Goal: Transaction & Acquisition: Purchase product/service

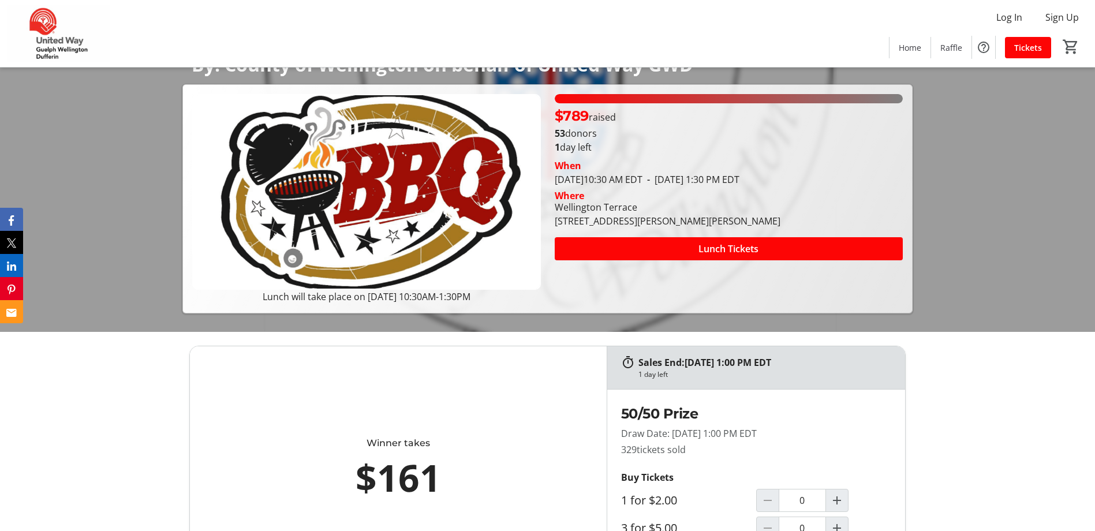
scroll to position [115, 0]
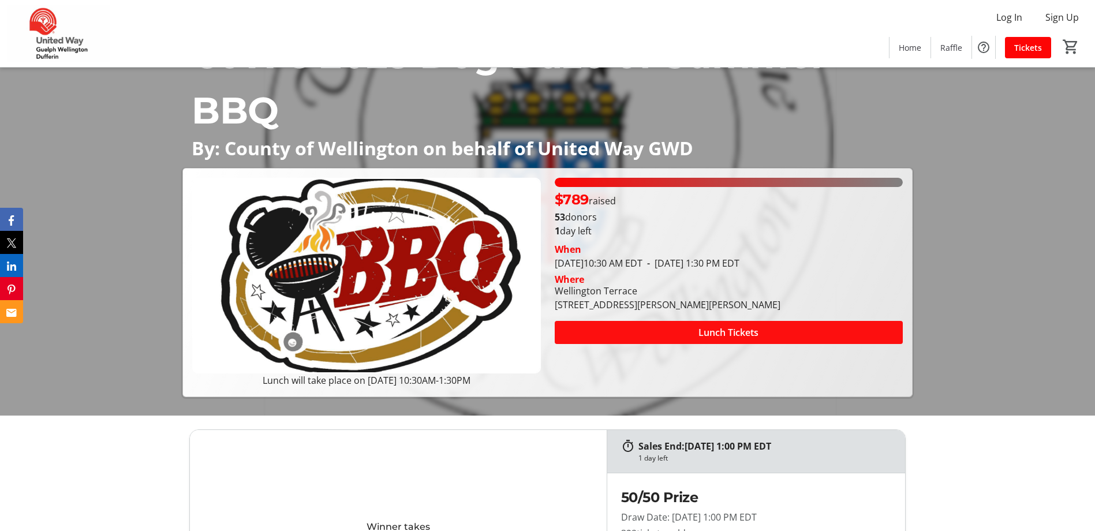
click at [735, 335] on span "Lunch Tickets" at bounding box center [728, 332] width 60 height 14
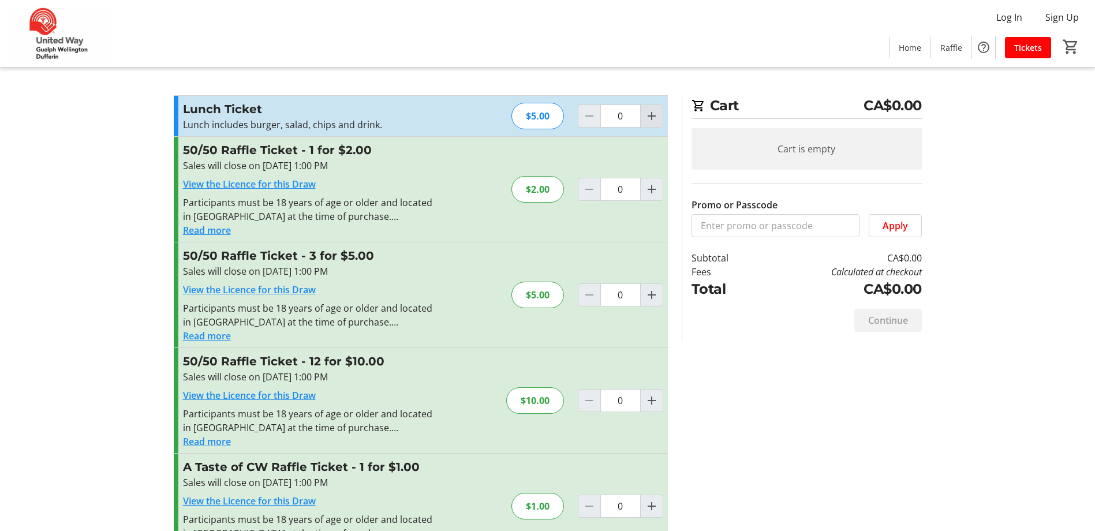
click at [650, 121] on mat-icon "Increment by one" at bounding box center [652, 116] width 14 height 14
type input "1"
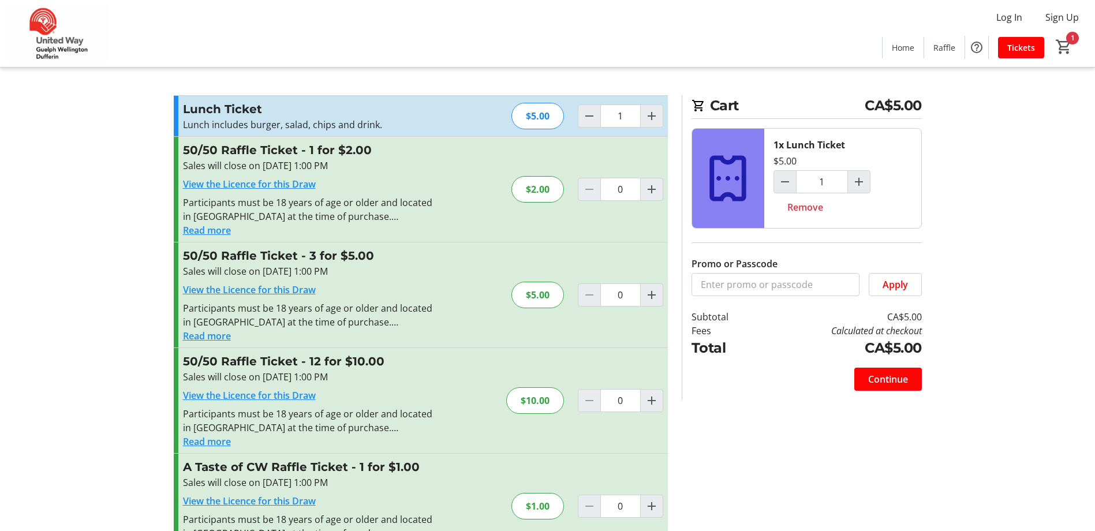
click at [221, 228] on button "Read more" at bounding box center [207, 230] width 48 height 14
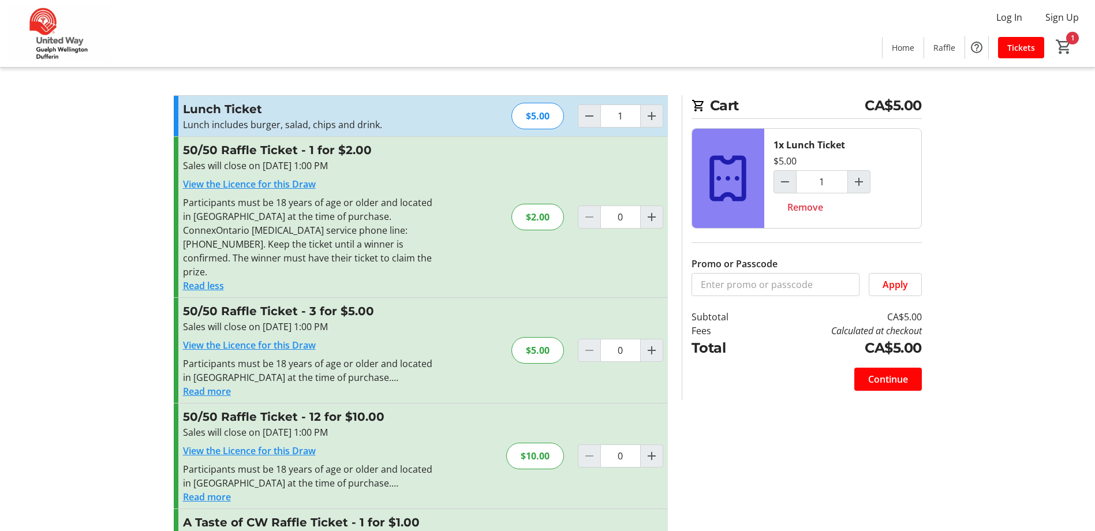
click at [210, 279] on button "Read less" at bounding box center [203, 286] width 41 height 14
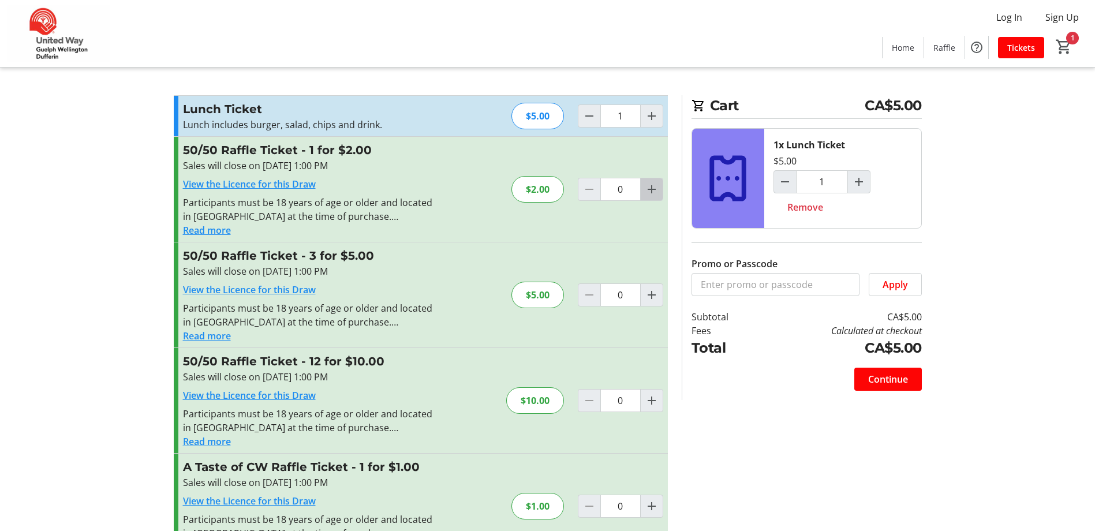
click at [649, 189] on mat-icon "Increment by one" at bounding box center [652, 189] width 14 height 14
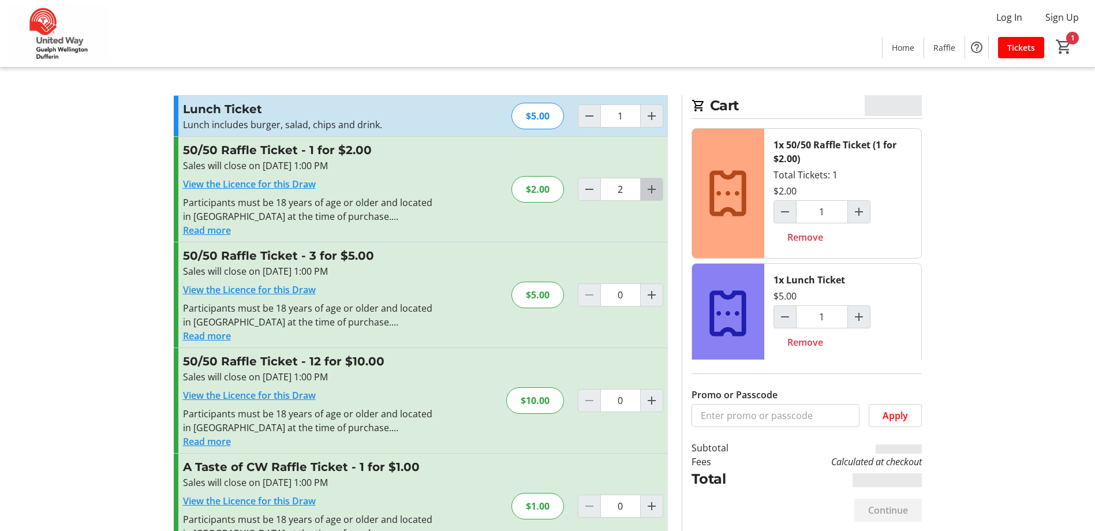
click at [649, 189] on mat-icon "Increment by one" at bounding box center [652, 189] width 14 height 14
type input "3"
click at [649, 189] on mat-icon "Increment by one" at bounding box center [652, 189] width 14 height 14
type input "4"
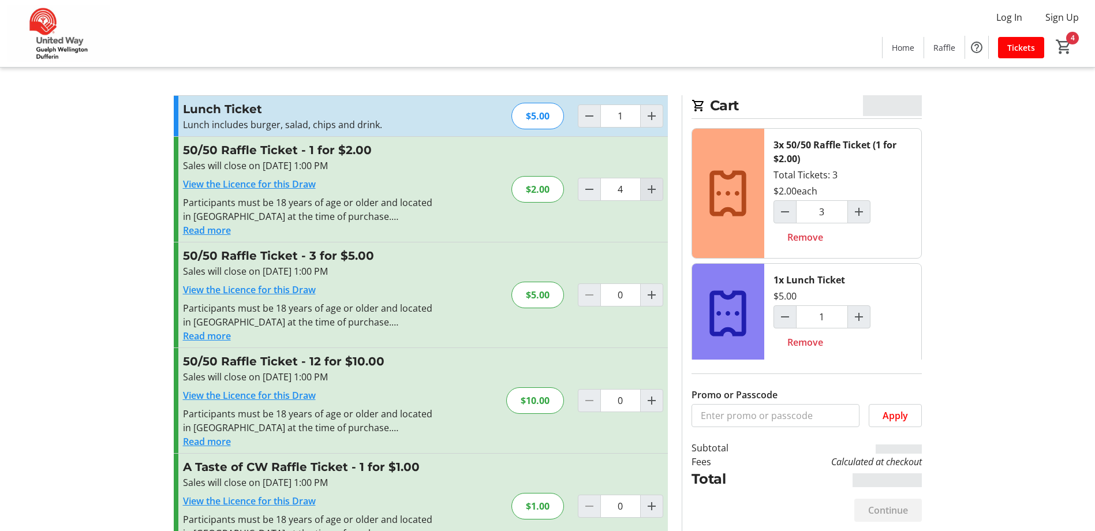
type input "4"
click at [649, 189] on mat-icon "Increment by one" at bounding box center [652, 189] width 14 height 14
type input "5"
click at [585, 188] on mat-icon "Decrement by one" at bounding box center [589, 189] width 14 height 14
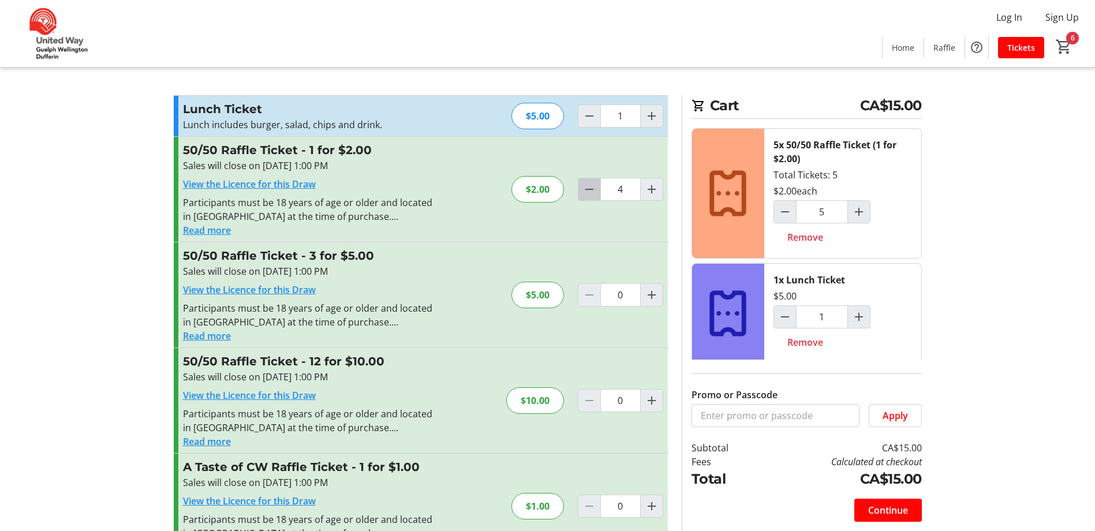
click at [585, 188] on mat-icon "Decrement by one" at bounding box center [589, 189] width 14 height 14
type input "1"
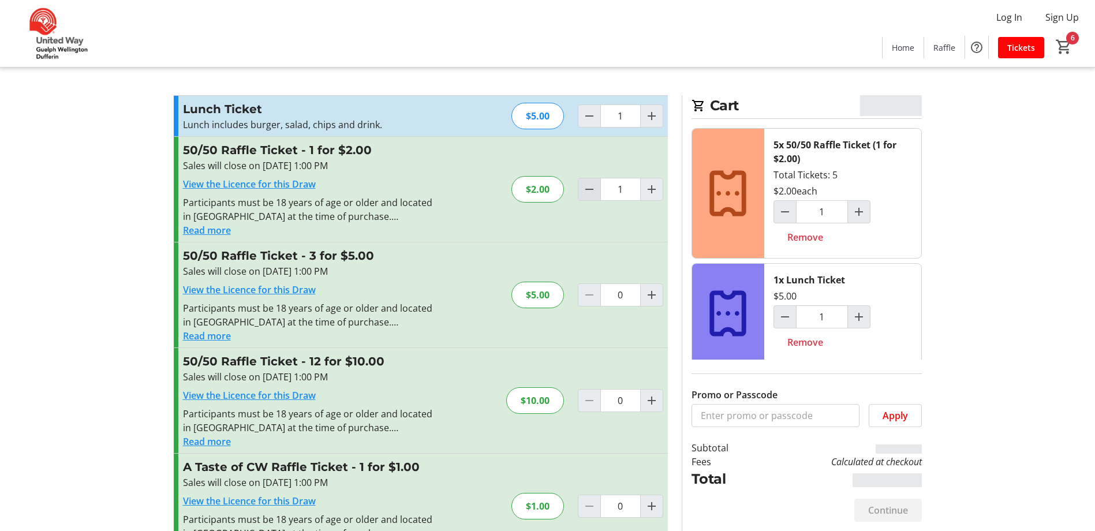
click at [585, 188] on mat-icon "Decrement by one" at bounding box center [589, 189] width 14 height 14
type input "0"
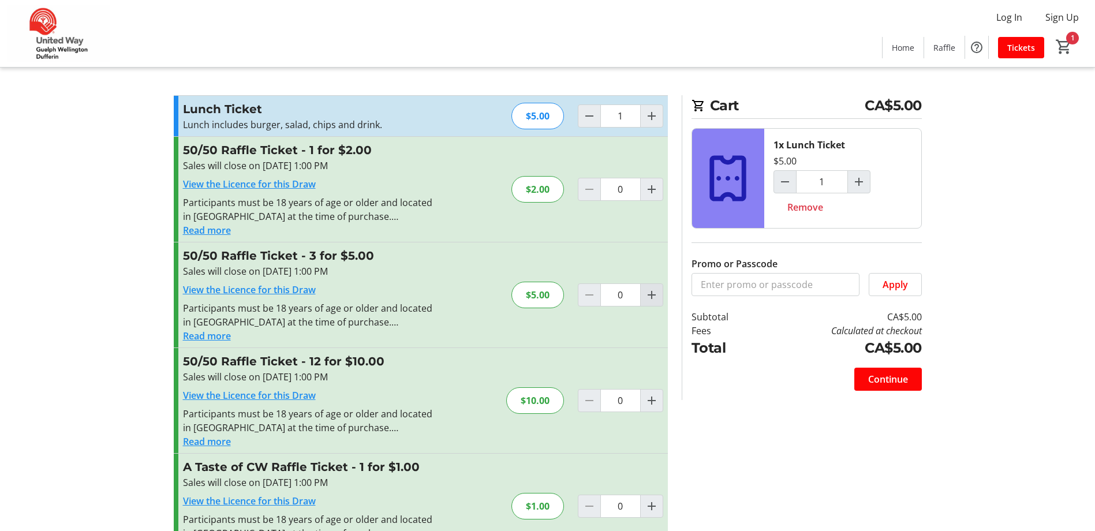
click at [647, 294] on mat-icon "Increment by one" at bounding box center [652, 295] width 14 height 14
type input "1"
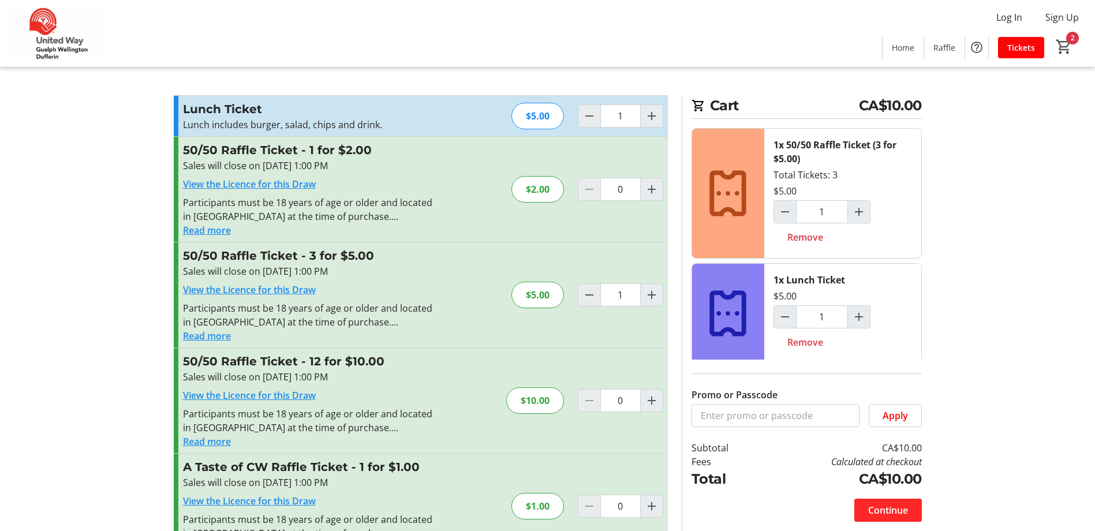
click at [902, 514] on span "Continue" at bounding box center [888, 510] width 40 height 14
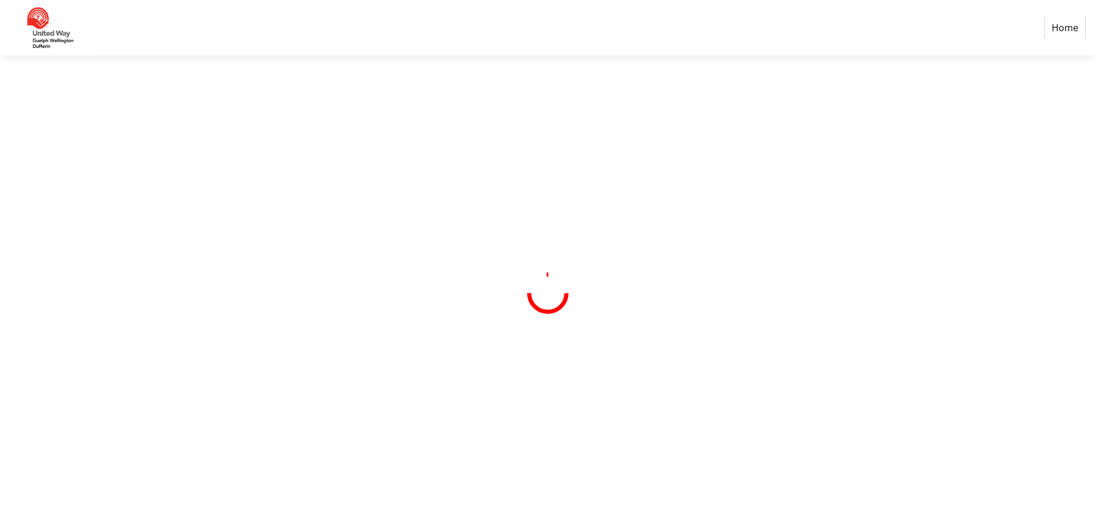
select select "CA"
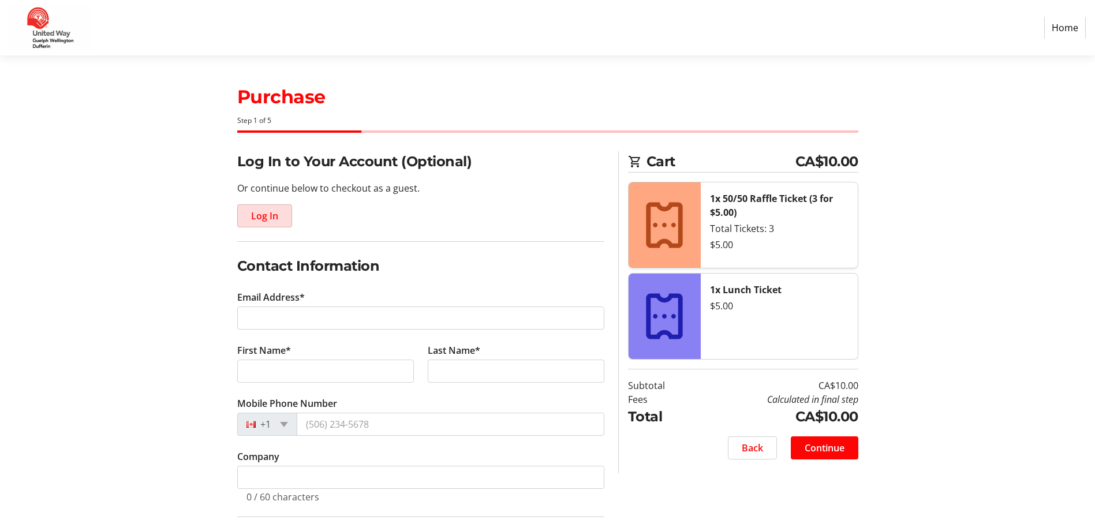
click at [268, 221] on span "Log In" at bounding box center [264, 216] width 27 height 14
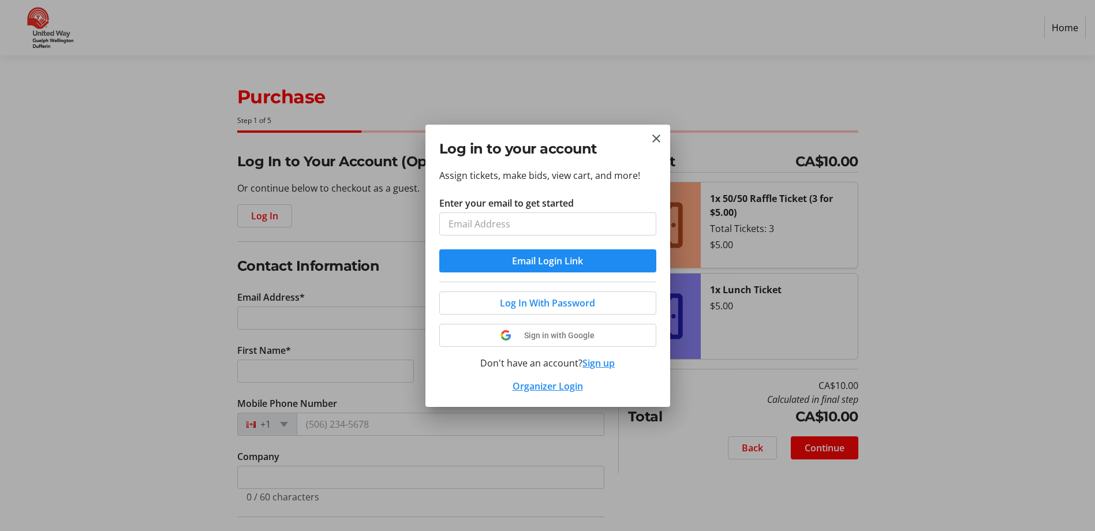
click at [475, 222] on input "Enter your email to get started" at bounding box center [547, 223] width 217 height 23
type input "[EMAIL_ADDRESS][DOMAIN_NAME]"
click at [655, 139] on mat-icon "Close" at bounding box center [656, 139] width 14 height 14
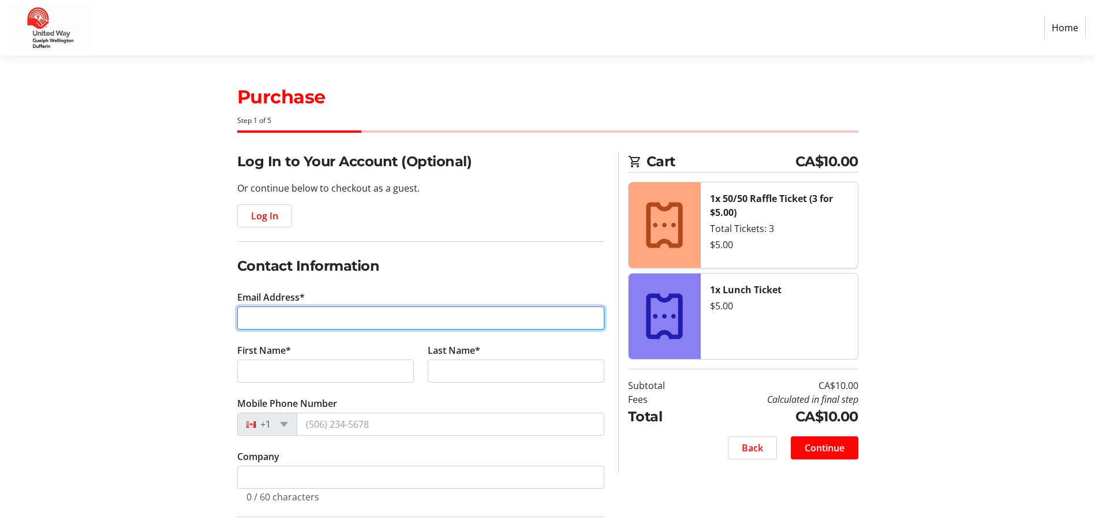
click at [299, 322] on input "Email Address*" at bounding box center [420, 317] width 367 height 23
type input "[EMAIL_ADDRESS][DOMAIN_NAME]"
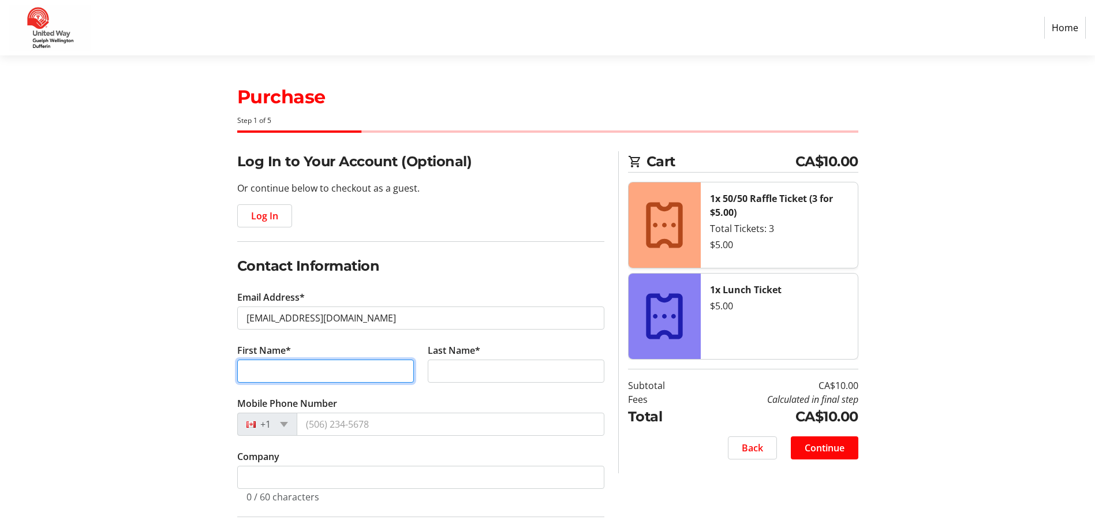
type input "[PERSON_NAME]"
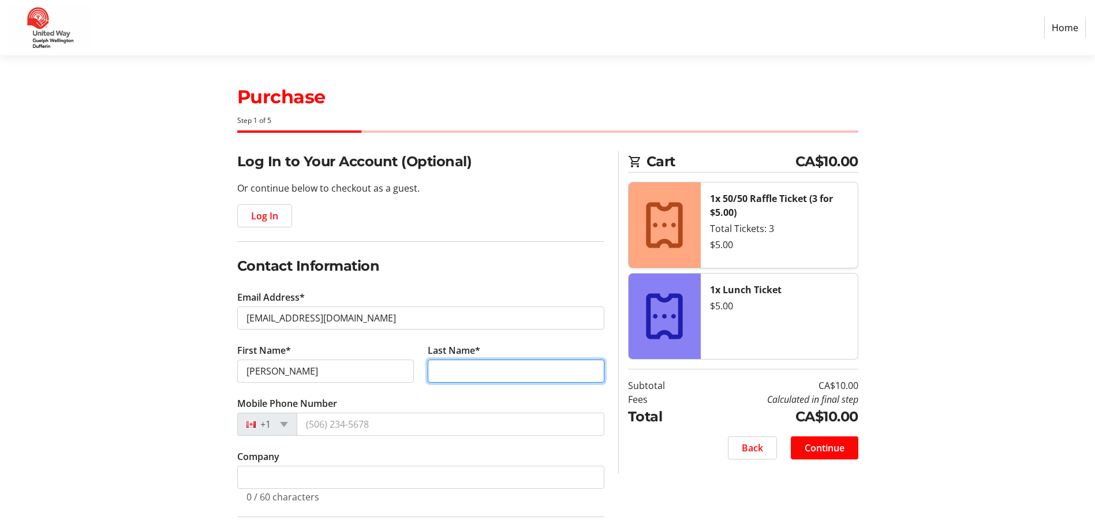
type input "[PERSON_NAME]"
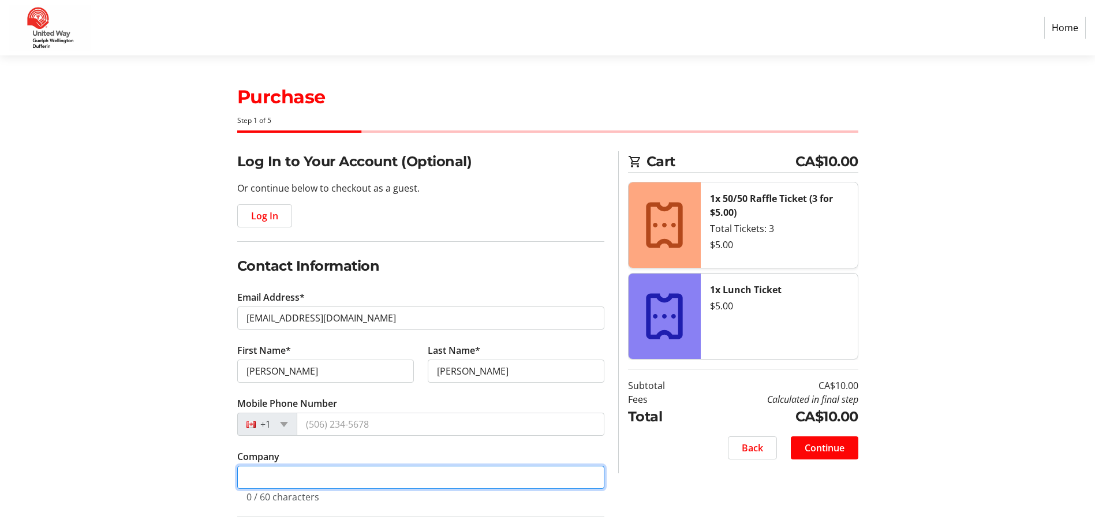
type input "[GEOGRAPHIC_DATA] and Archives"
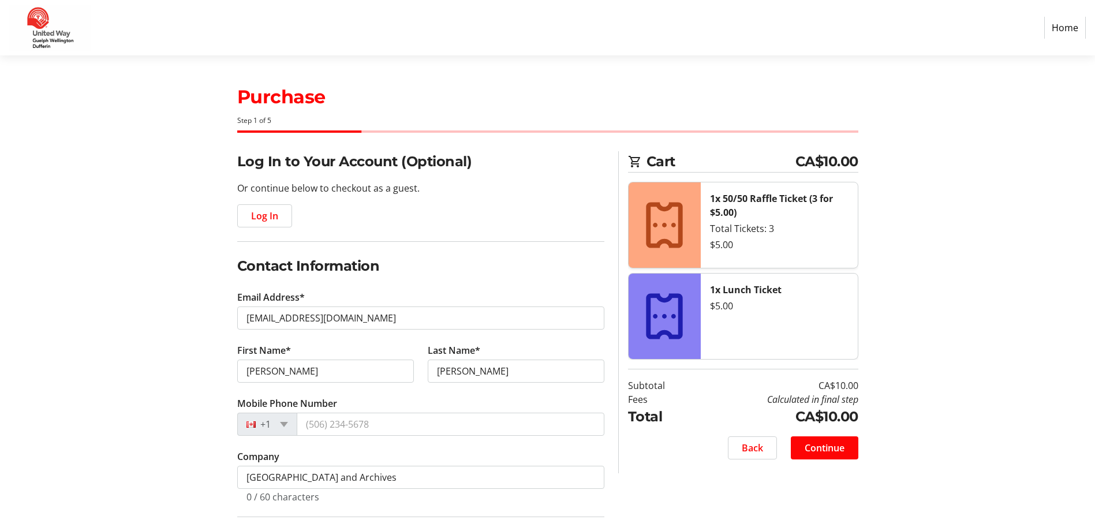
type input "N0B 1S0"
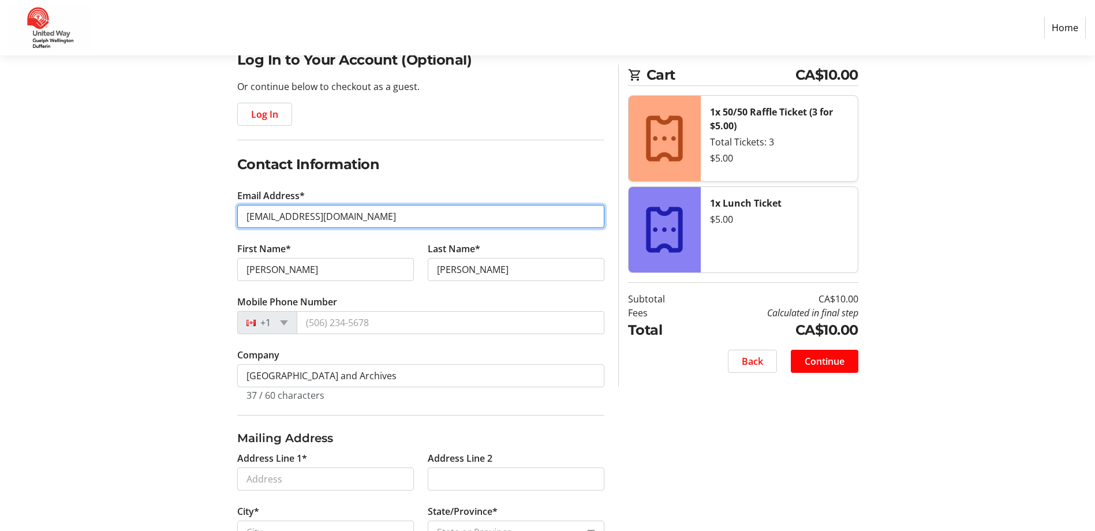
scroll to position [115, 0]
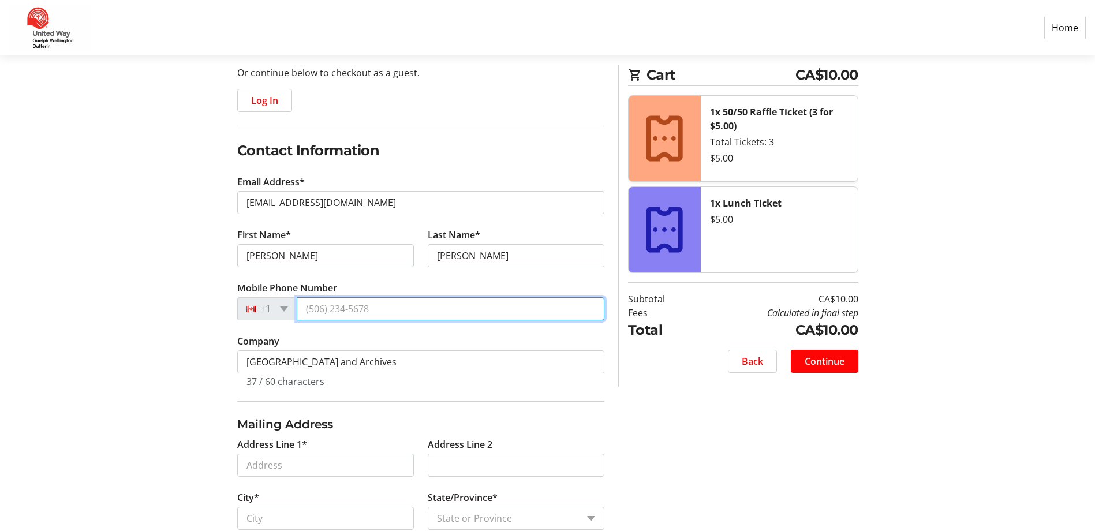
click at [349, 305] on input "Mobile Phone Number" at bounding box center [451, 308] width 308 height 23
type input "[PHONE_NUMBER]"
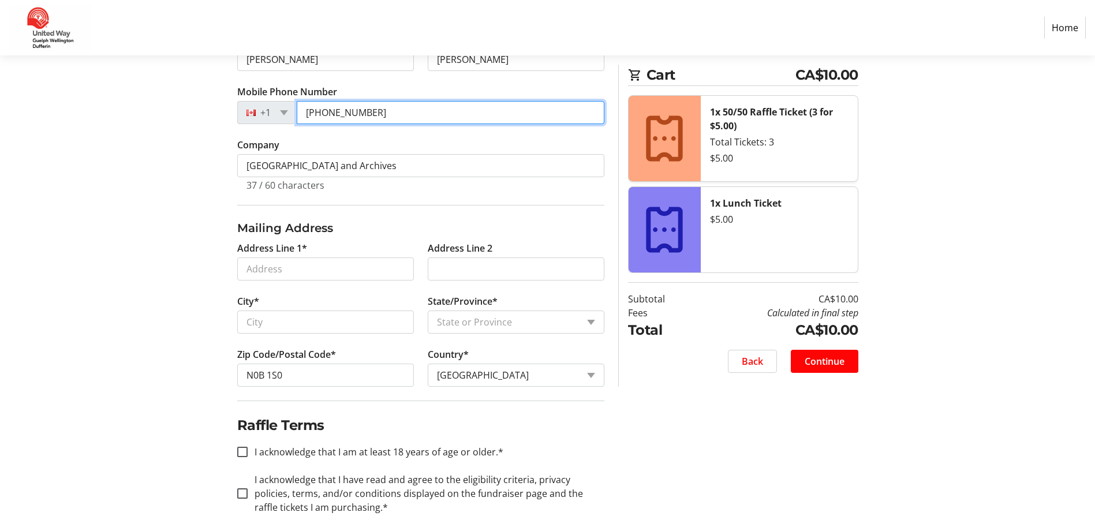
scroll to position [323, 0]
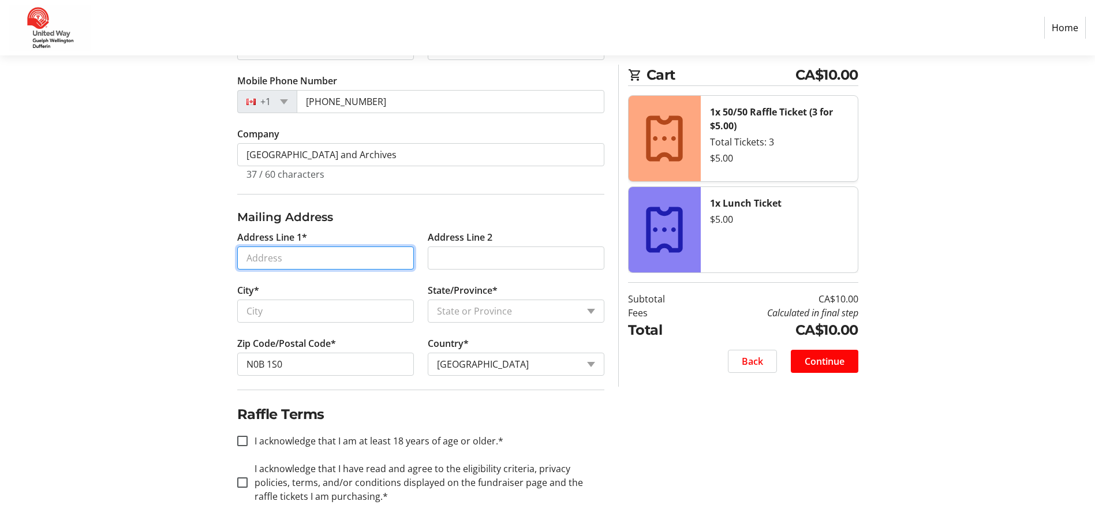
click at [298, 260] on input "Address Line 1*" at bounding box center [325, 257] width 177 height 23
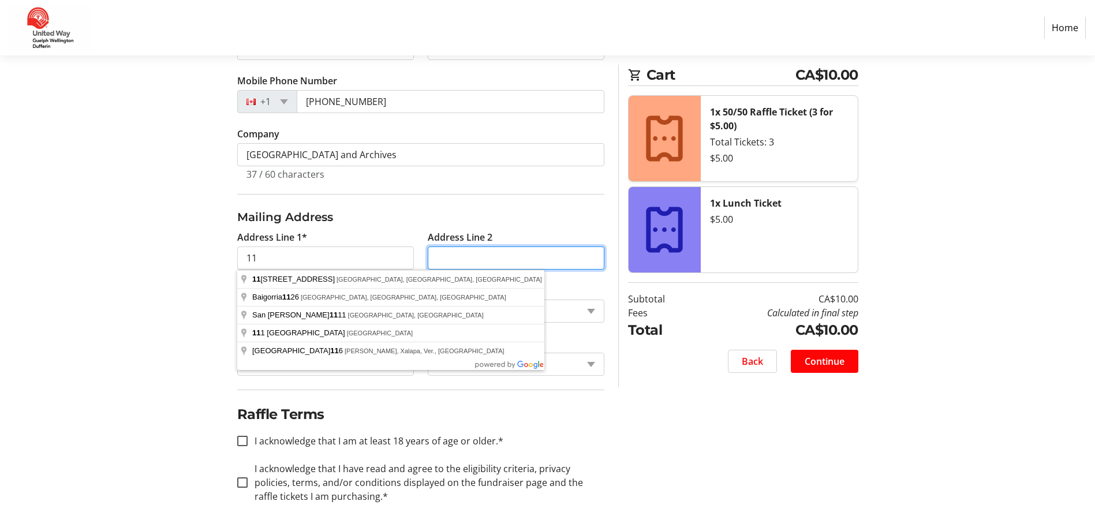
click at [452, 254] on input "Address Line 2" at bounding box center [516, 257] width 177 height 23
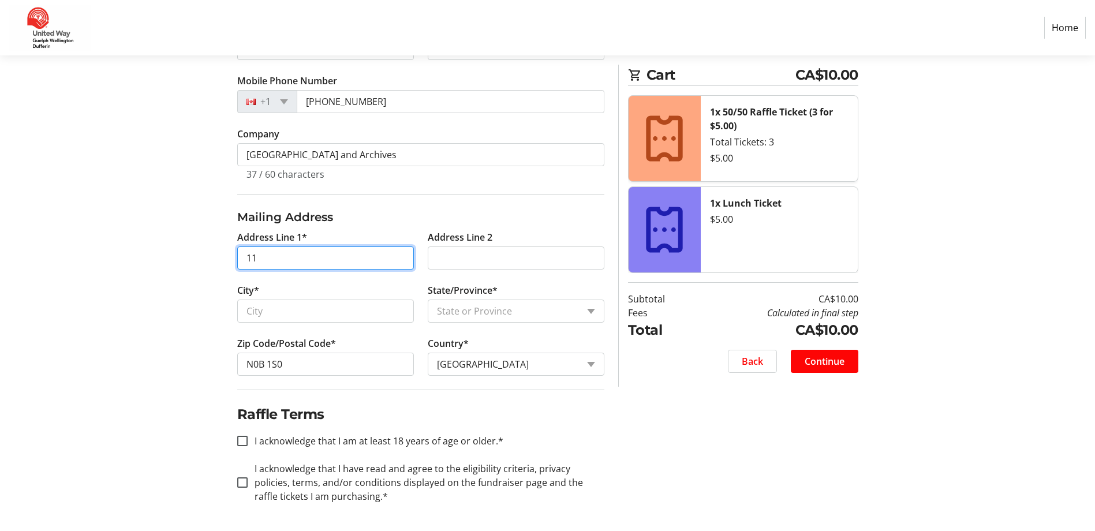
click at [305, 258] on input "11" at bounding box center [325, 257] width 177 height 23
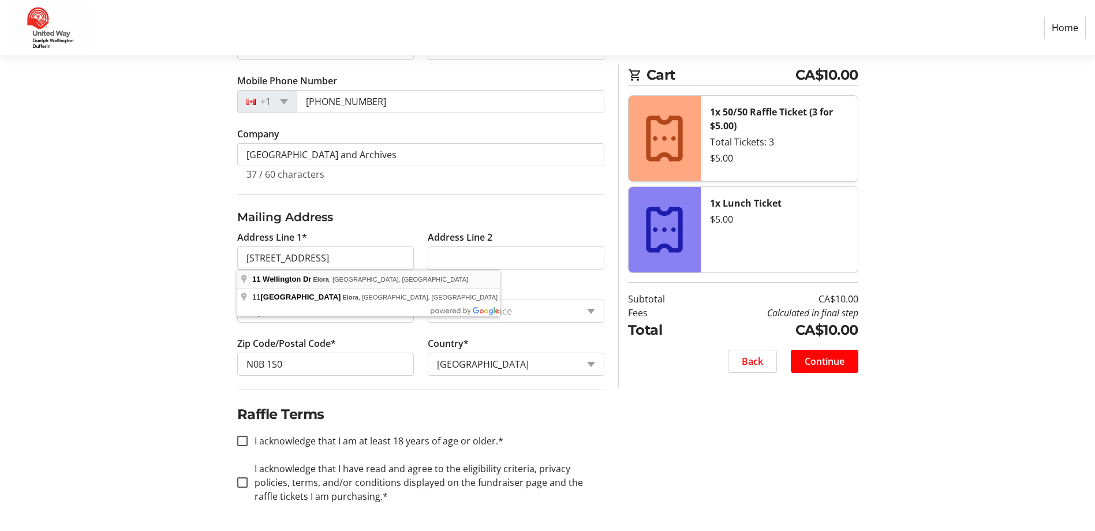
type input "[STREET_ADDRESS]"
type input "Elora"
select select "ON"
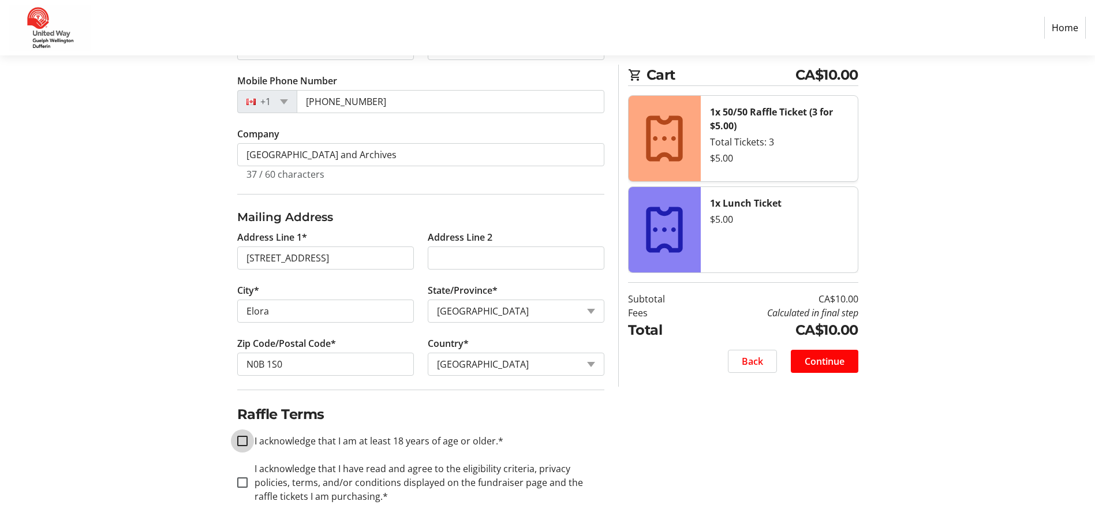
click at [242, 440] on input "I acknowledge that I am at least 18 years of age or older.*" at bounding box center [242, 441] width 10 height 10
checkbox input "true"
click at [243, 482] on input "I acknowledge that I have read and agree to the eligibility criteria, privacy p…" at bounding box center [242, 482] width 10 height 10
checkbox input "true"
click at [821, 361] on span "Continue" at bounding box center [824, 361] width 40 height 14
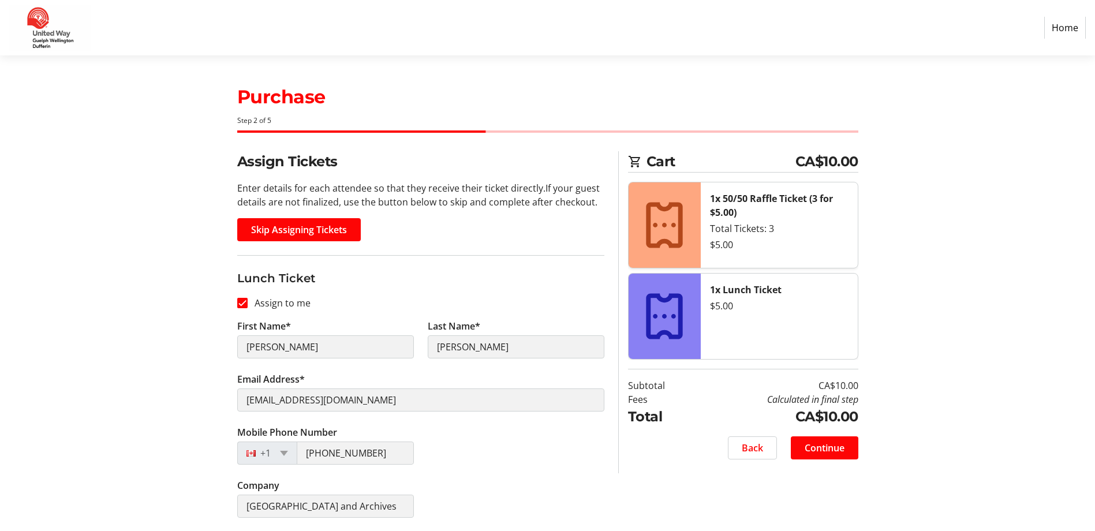
scroll to position [1, 0]
click at [814, 441] on span "Continue" at bounding box center [824, 447] width 40 height 14
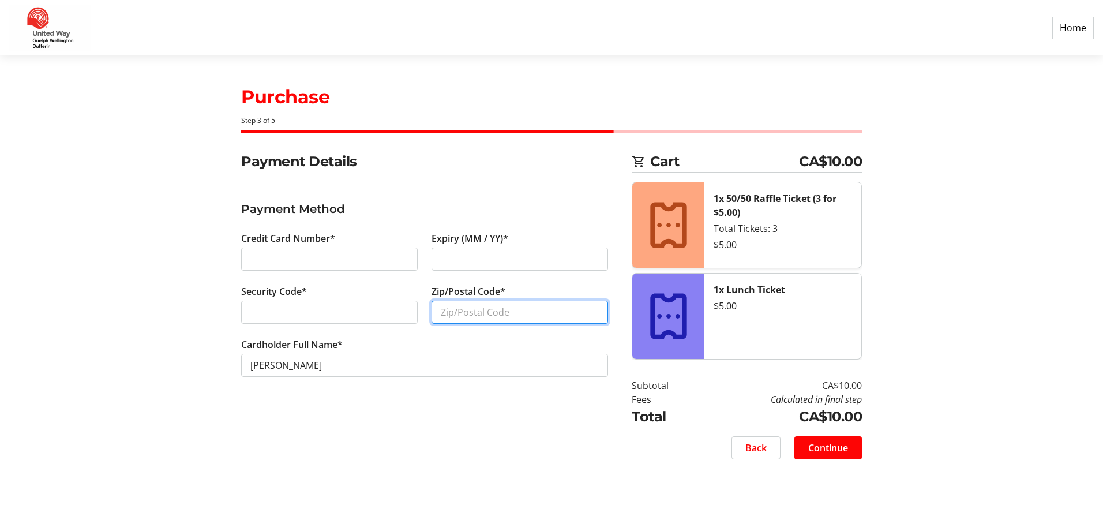
click at [464, 309] on input "Zip/Postal Code*" at bounding box center [520, 312] width 177 height 23
click at [473, 310] on input "Zip/Postal Code*" at bounding box center [520, 312] width 177 height 23
type input "n0b1s0"
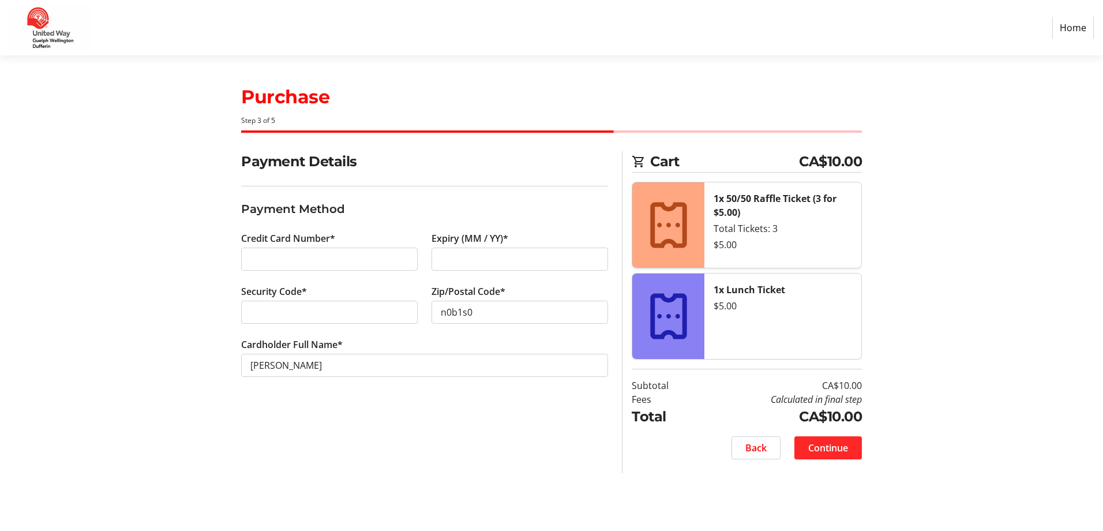
click at [818, 447] on span "Continue" at bounding box center [828, 448] width 40 height 14
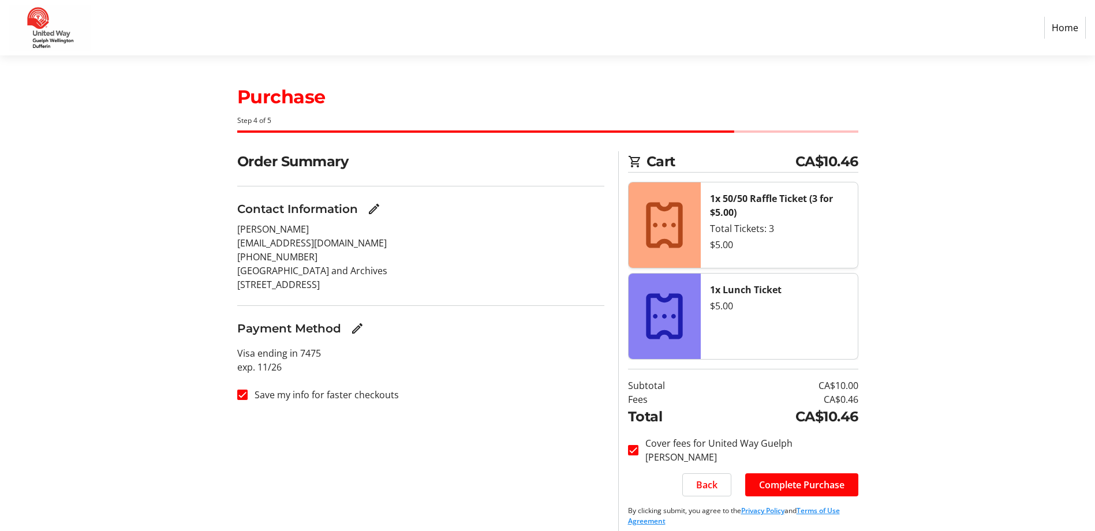
scroll to position [9, 0]
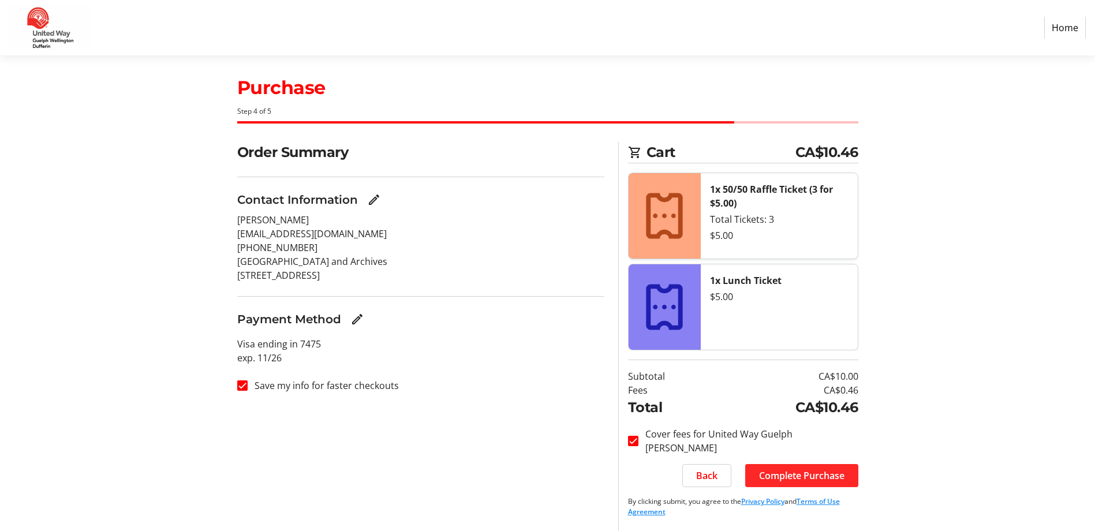
click at [784, 476] on span "Complete Purchase" at bounding box center [801, 476] width 85 height 14
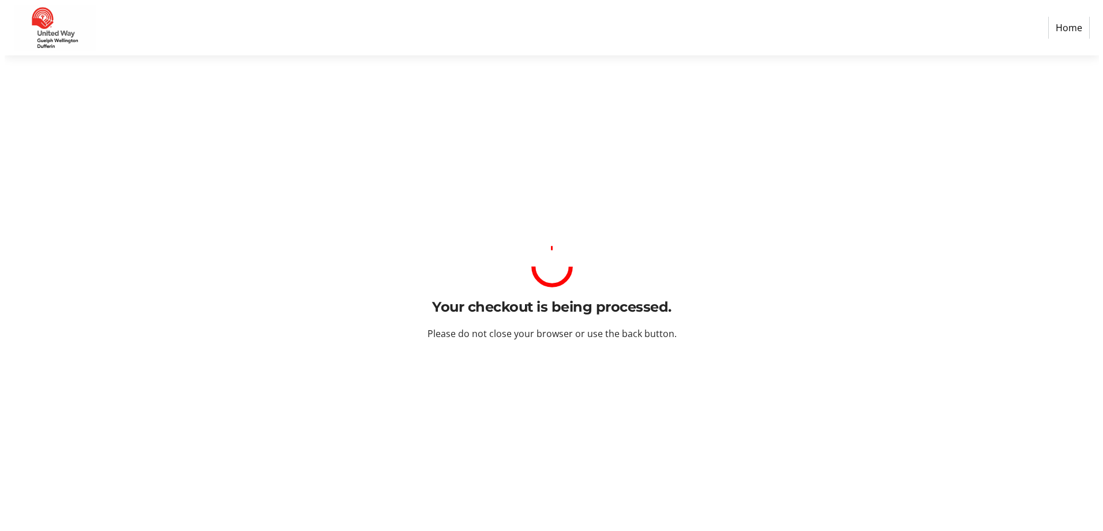
scroll to position [0, 0]
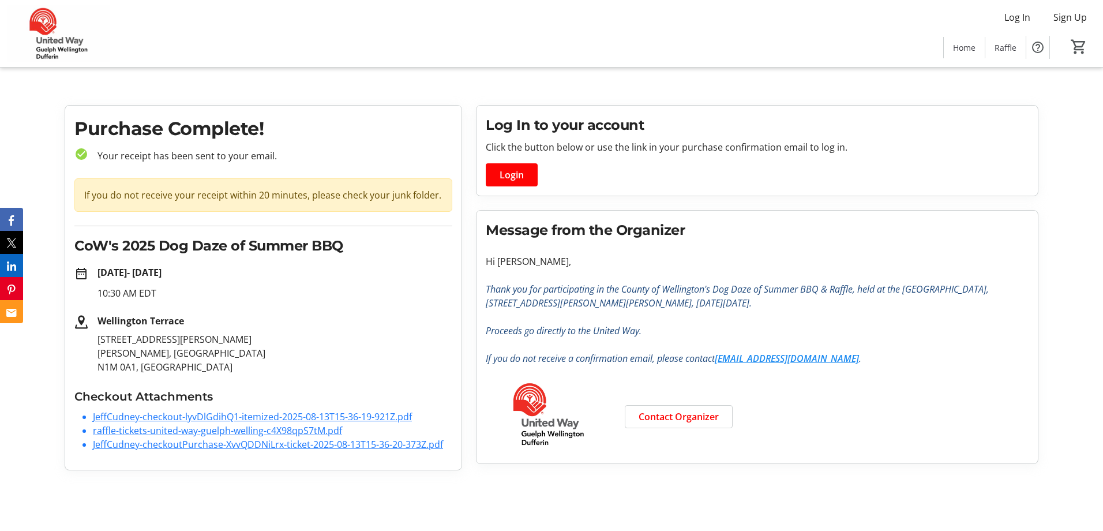
click at [156, 428] on link "raffle-tickets-united-way-guelph-welling-c4X98qpS7tM.pdf" at bounding box center [217, 430] width 249 height 13
